Goal: Task Accomplishment & Management: Complete application form

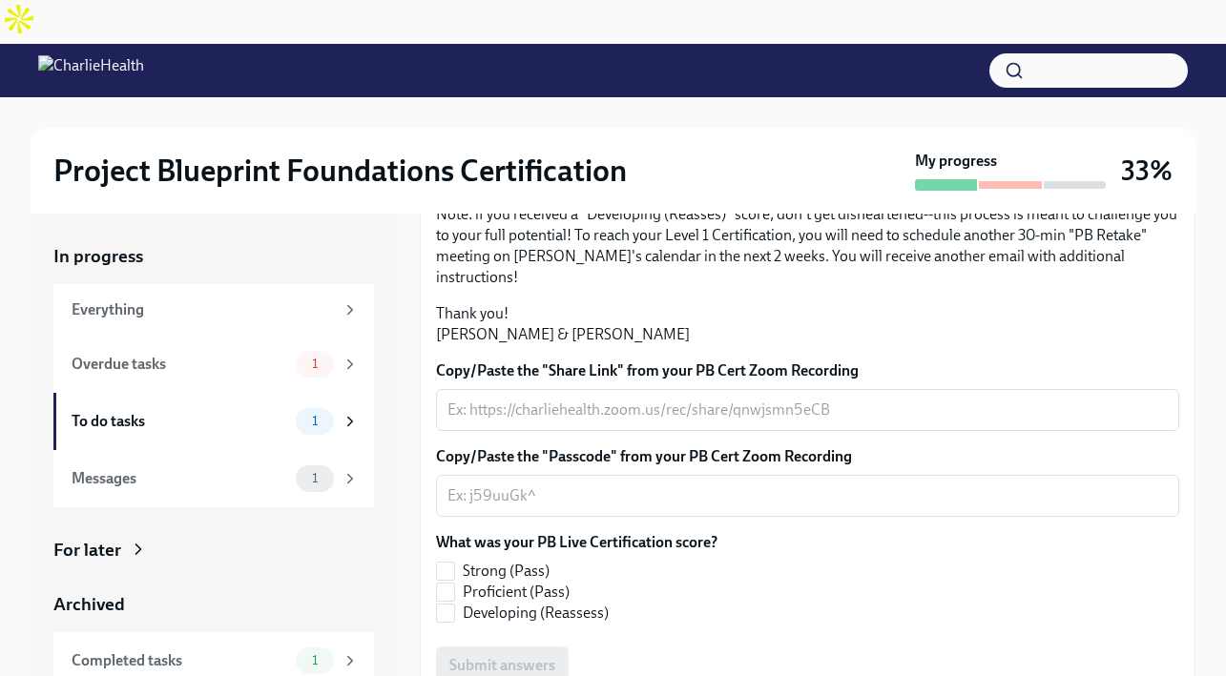
scroll to position [485, 0]
click at [525, 582] on span "Proficient (Pass)" at bounding box center [516, 592] width 107 height 21
click at [454, 584] on input "Proficient (Pass)" at bounding box center [445, 592] width 17 height 17
checkbox input "true"
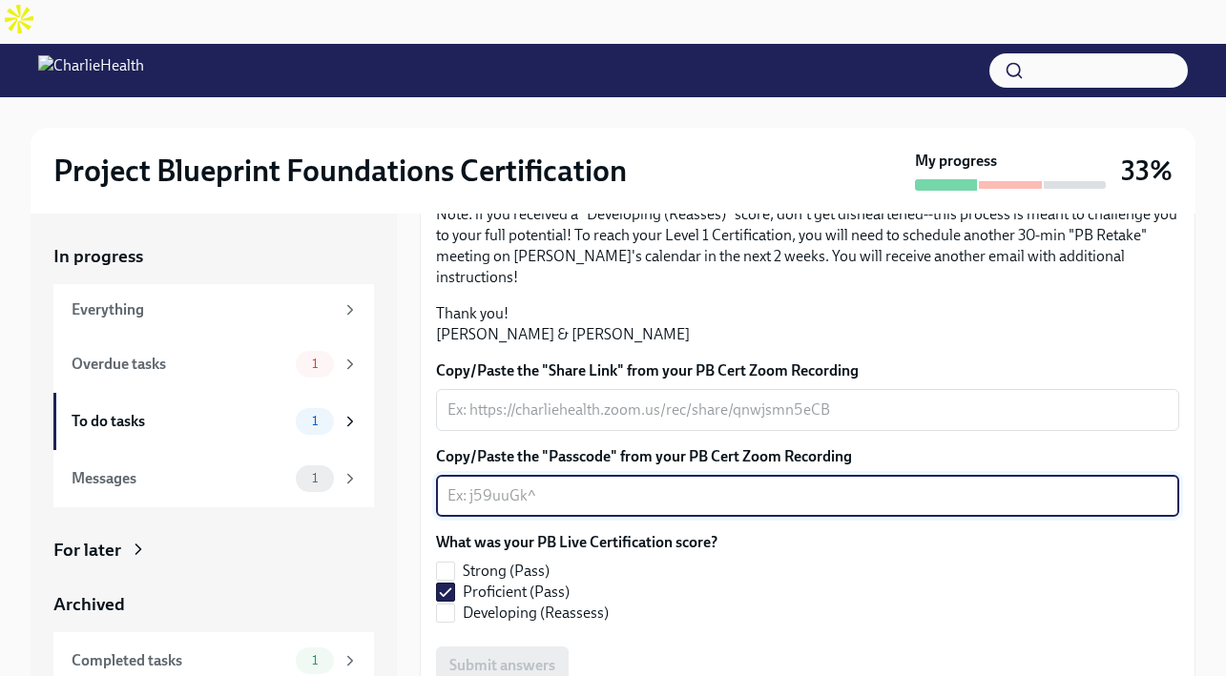
click at [510, 485] on textarea "Copy/Paste the "Passcode" from your PB Cert Zoom Recording" at bounding box center [807, 496] width 720 height 23
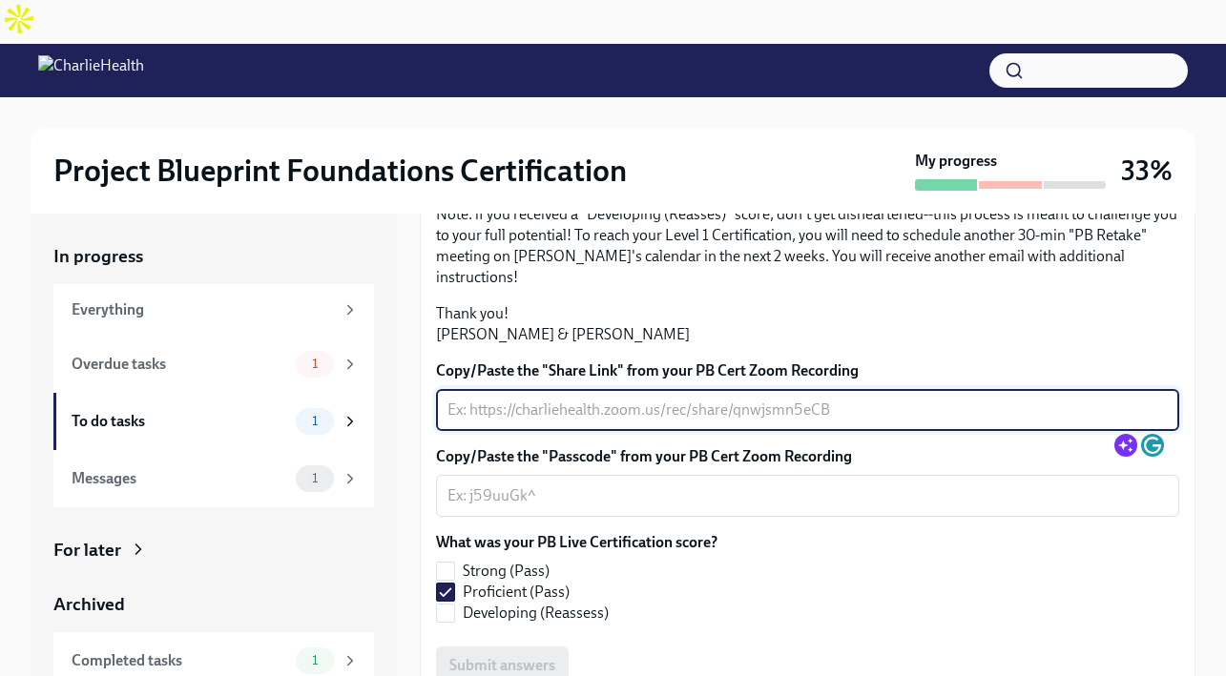
click at [600, 399] on textarea "Copy/Paste the "Share Link" from your PB Cert Zoom Recording" at bounding box center [807, 410] width 720 height 23
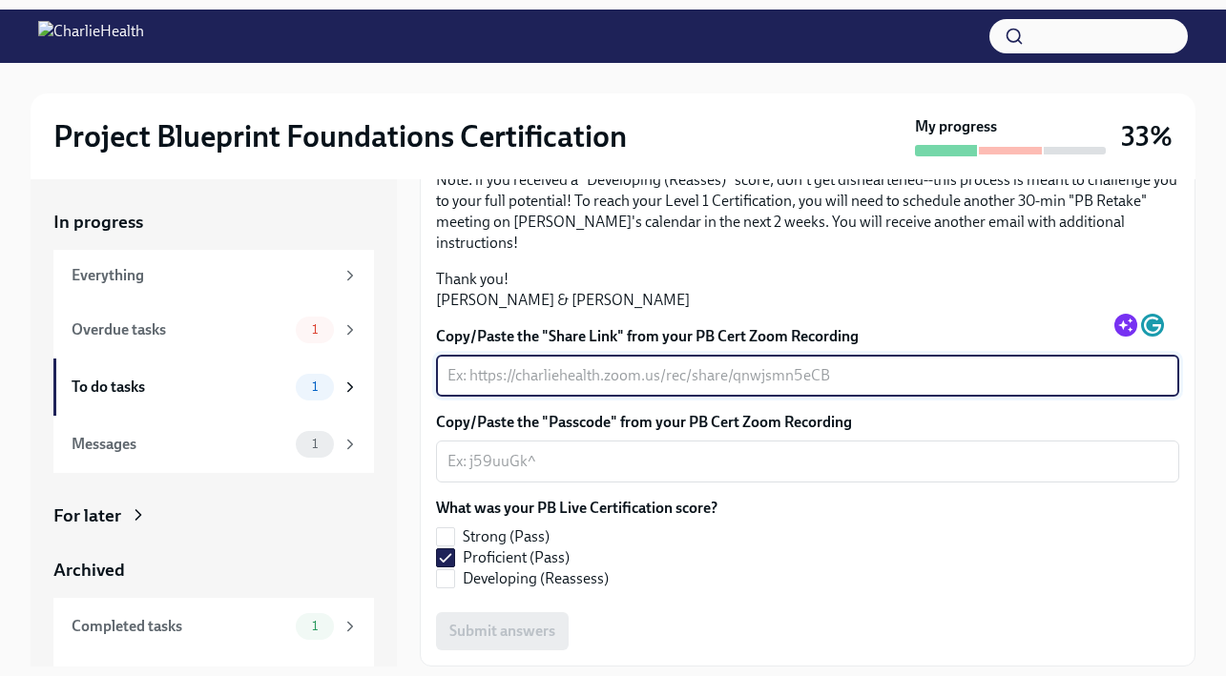
paste textarea "https://charliehealth.zoom.us/j/82342434124"
type textarea "https://charliehealth.zoom.us/j/82342434124"
click at [513, 450] on textarea "Copy/Paste the "Passcode" from your PB Cert Zoom Recording" at bounding box center [807, 461] width 720 height 23
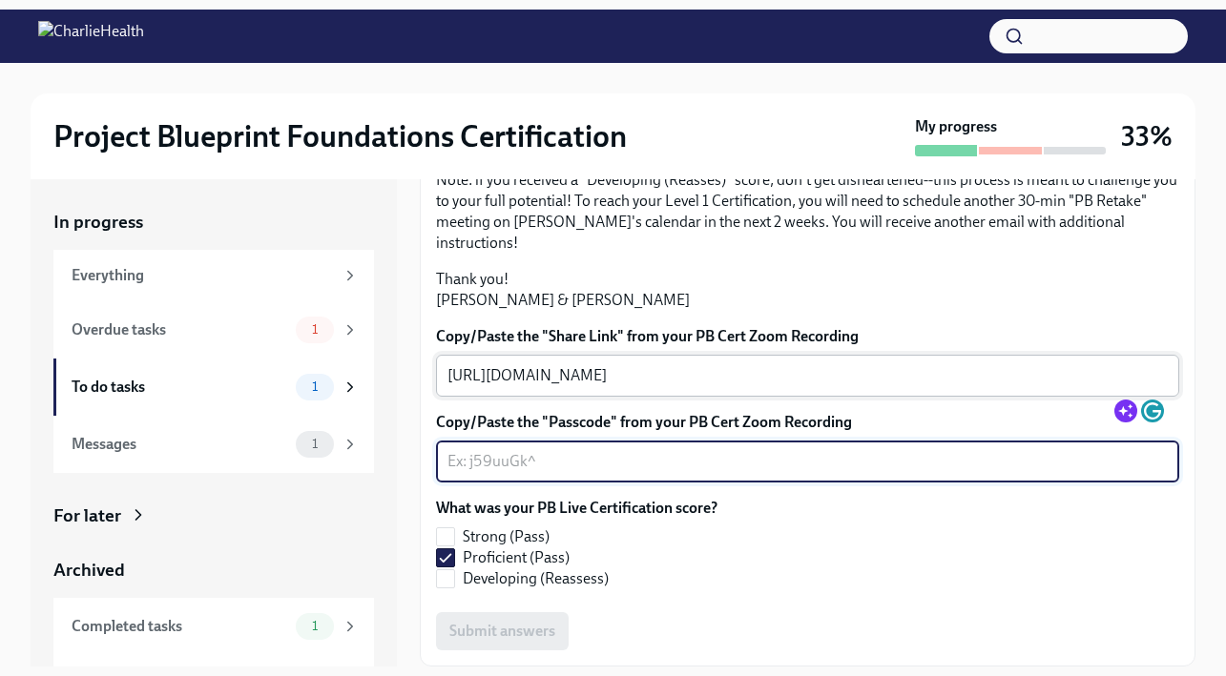
paste textarea "698087"
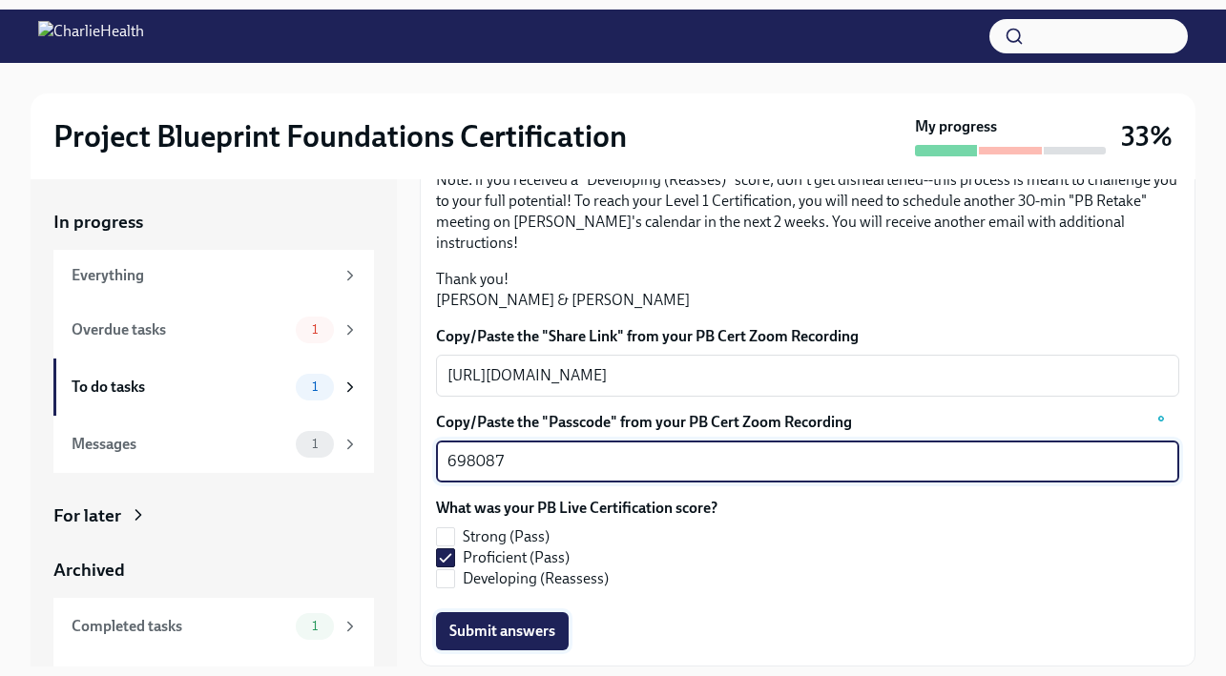
type textarea "698087"
click at [518, 622] on span "Submit answers" at bounding box center [502, 631] width 106 height 19
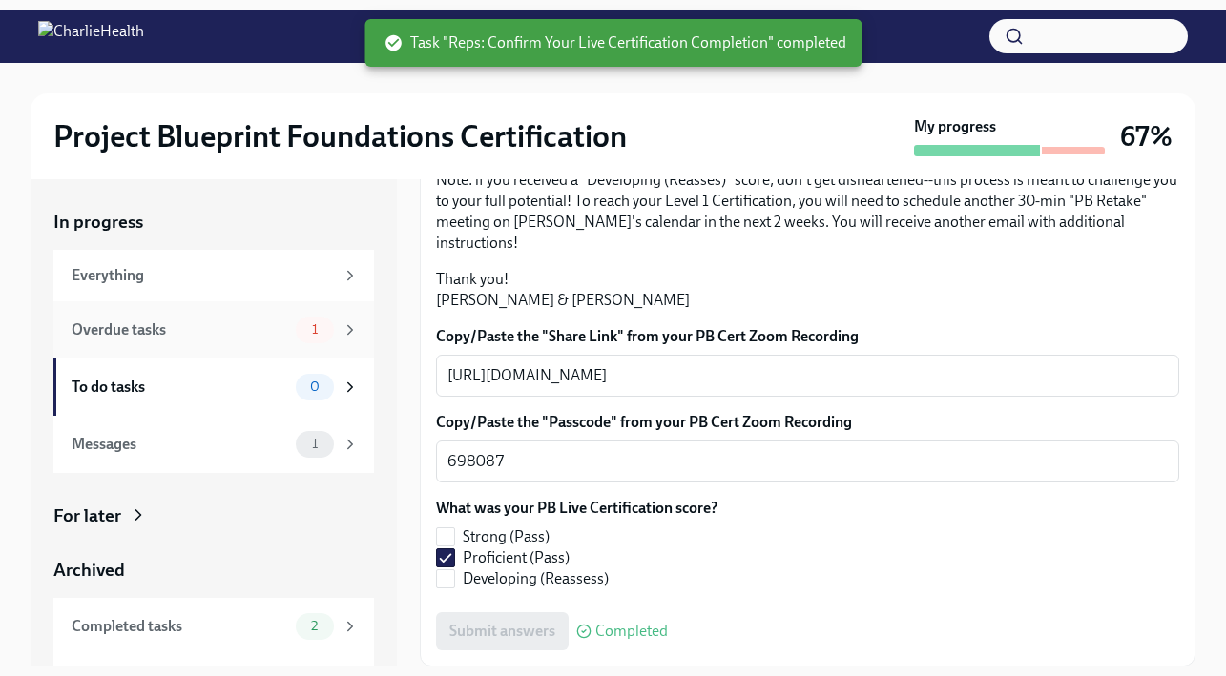
click at [187, 317] on div "Overdue tasks 1" at bounding box center [215, 330] width 287 height 27
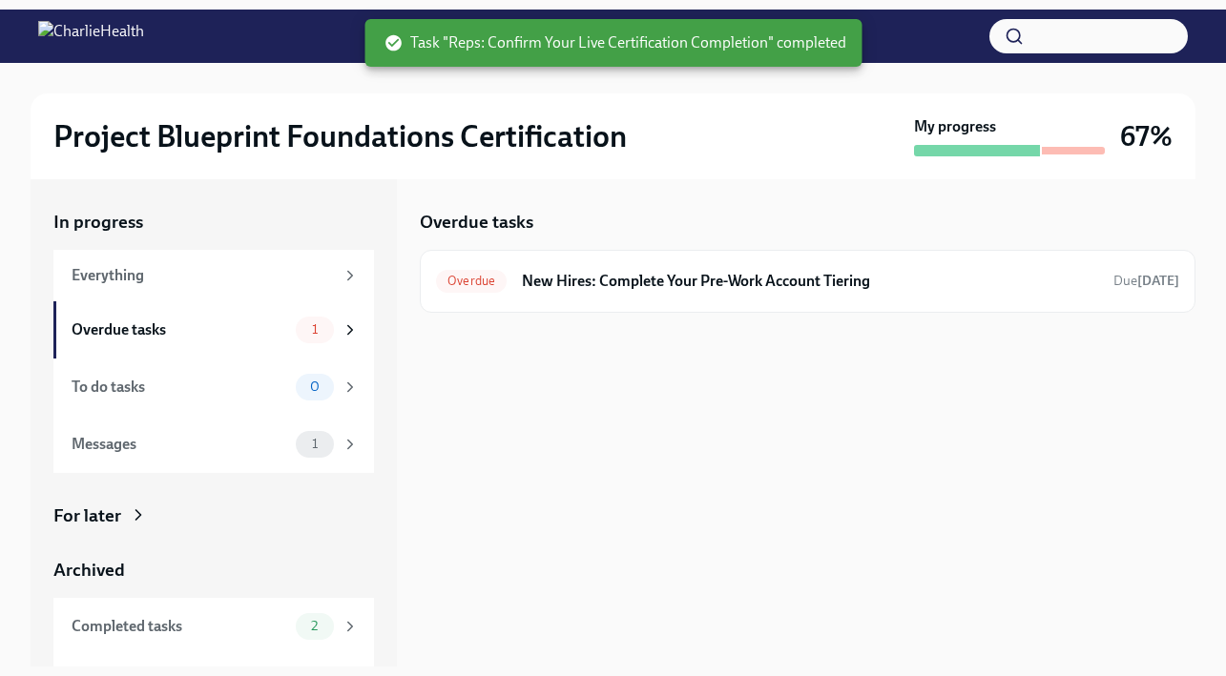
scroll to position [4, 0]
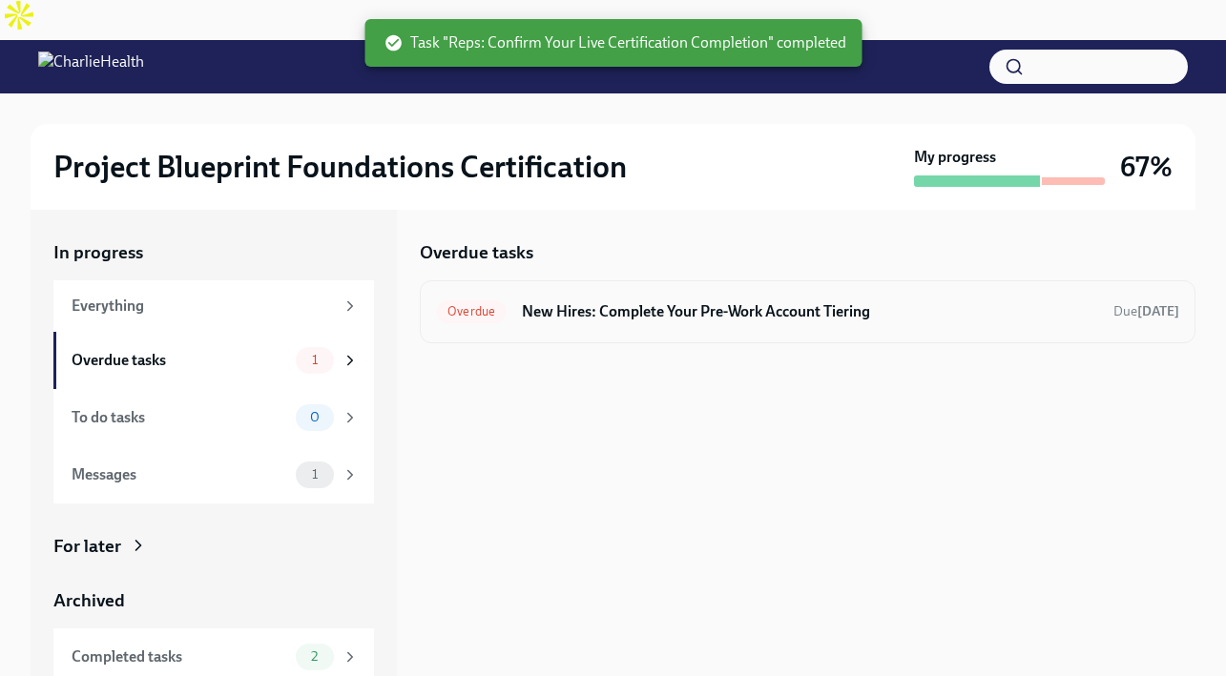
click at [607, 297] on div "Overdue New Hires: Complete Your Pre-Work Account Tiering Due Sep 8th" at bounding box center [807, 312] width 743 height 31
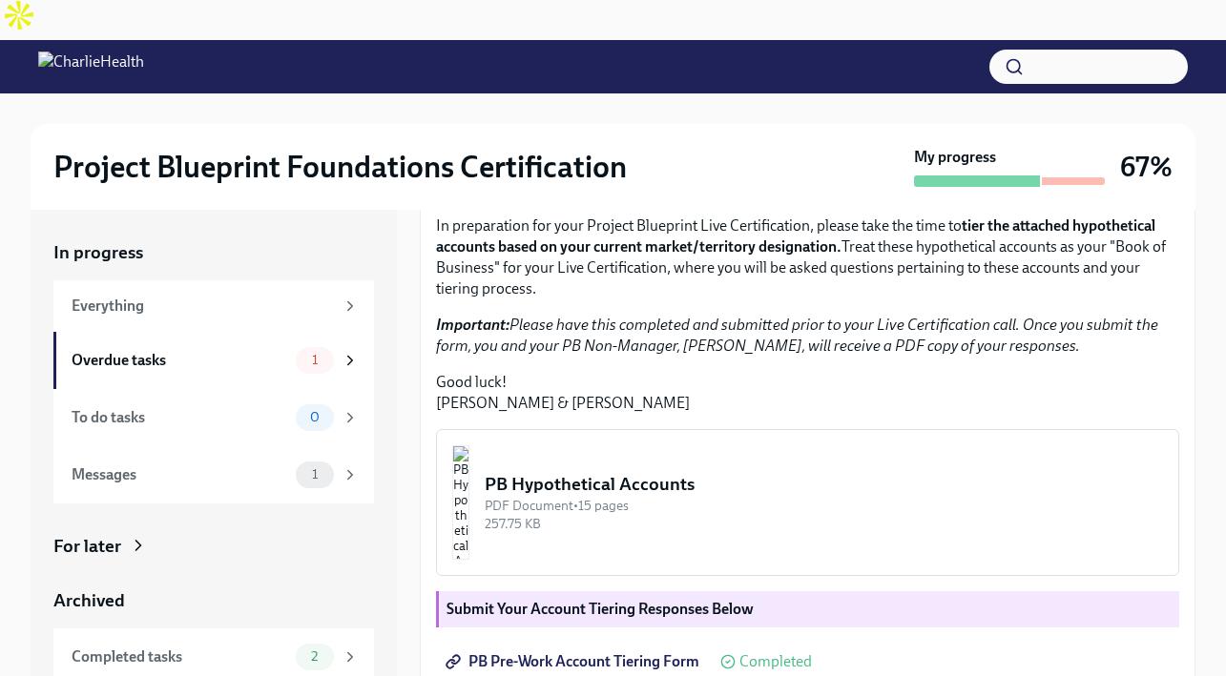
scroll to position [448, 0]
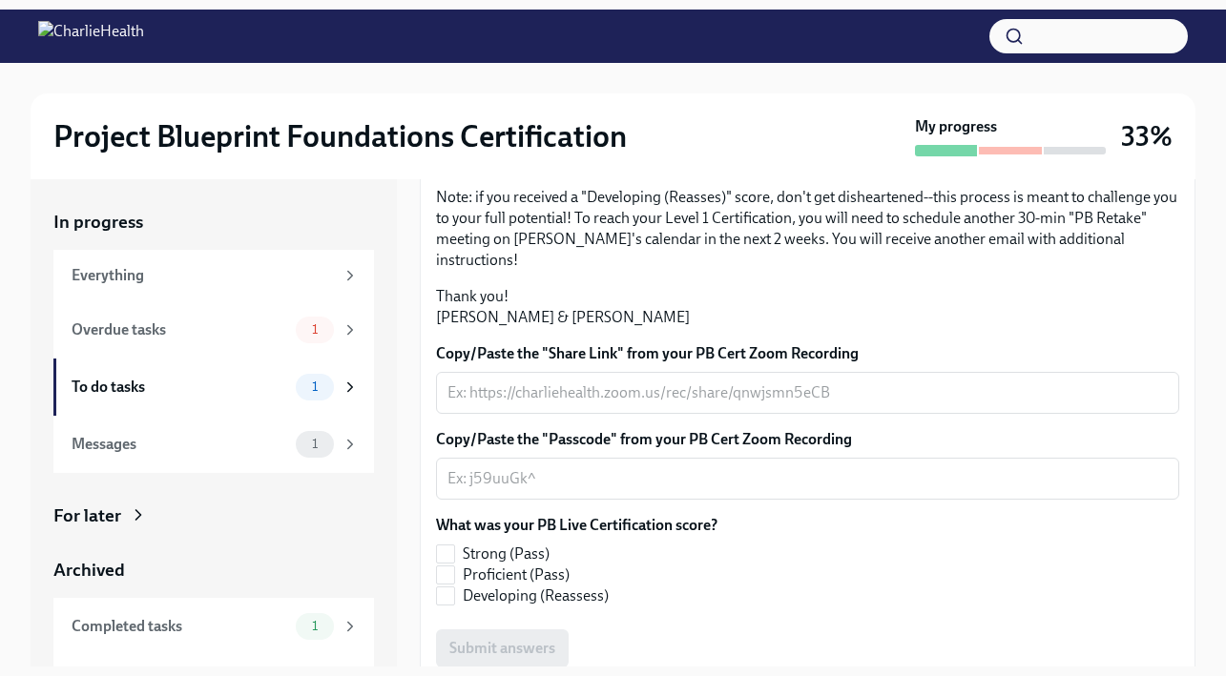
scroll to position [485, 0]
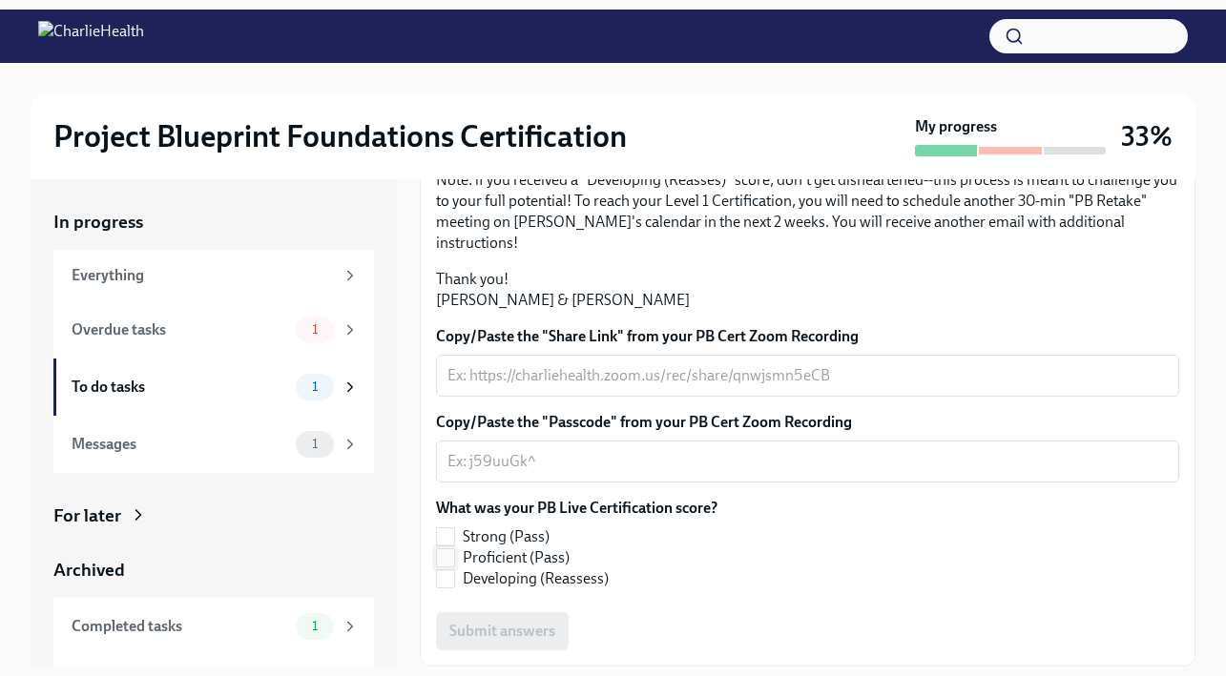
click at [447, 549] on input "Proficient (Pass)" at bounding box center [445, 557] width 17 height 17
checkbox input "true"
click at [476, 612] on div "Submit answers" at bounding box center [807, 631] width 743 height 38
